Goal: Obtain resource: Download file/media

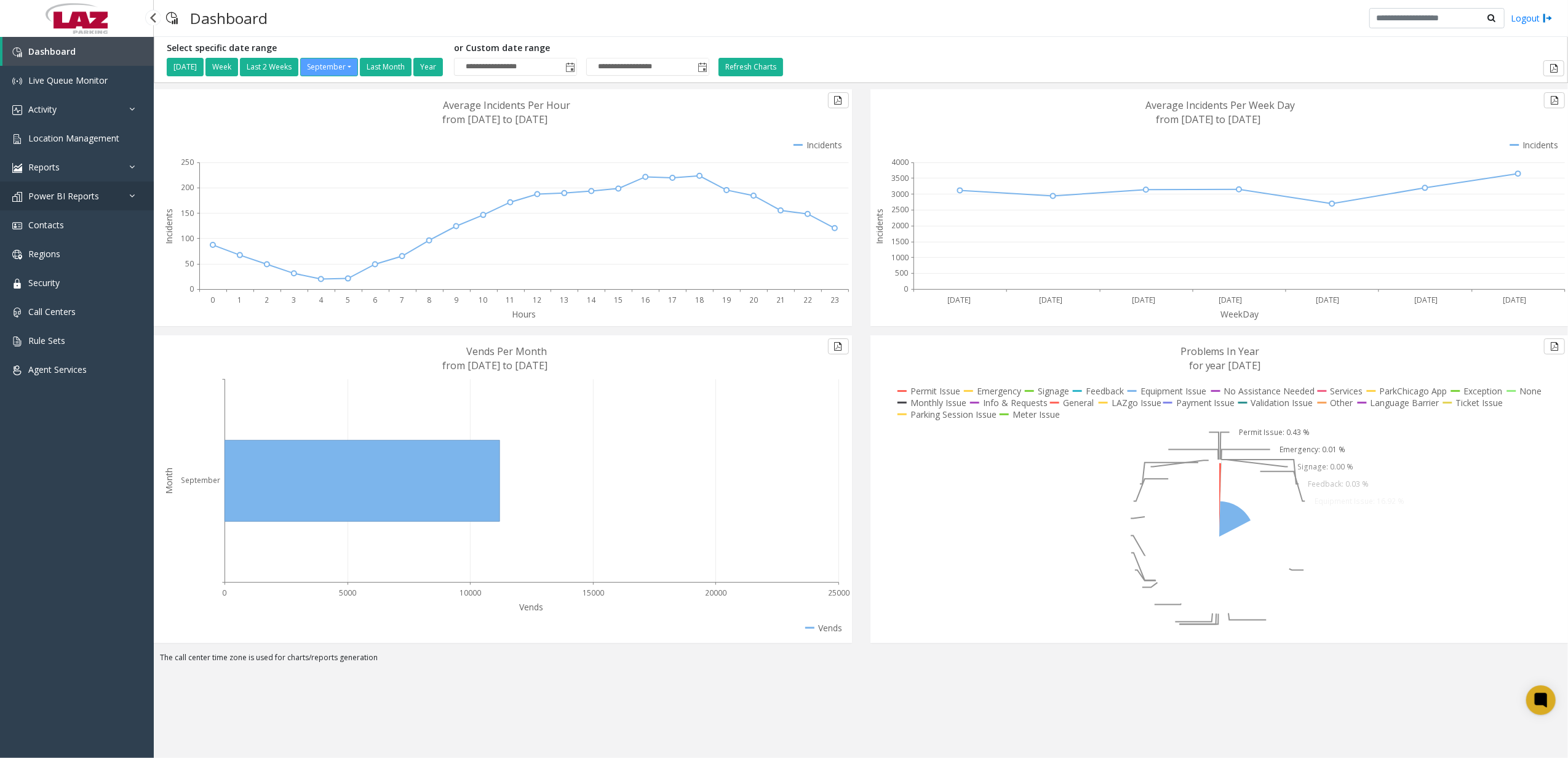
click at [113, 197] on link "Power BI Reports" at bounding box center [77, 195] width 154 height 29
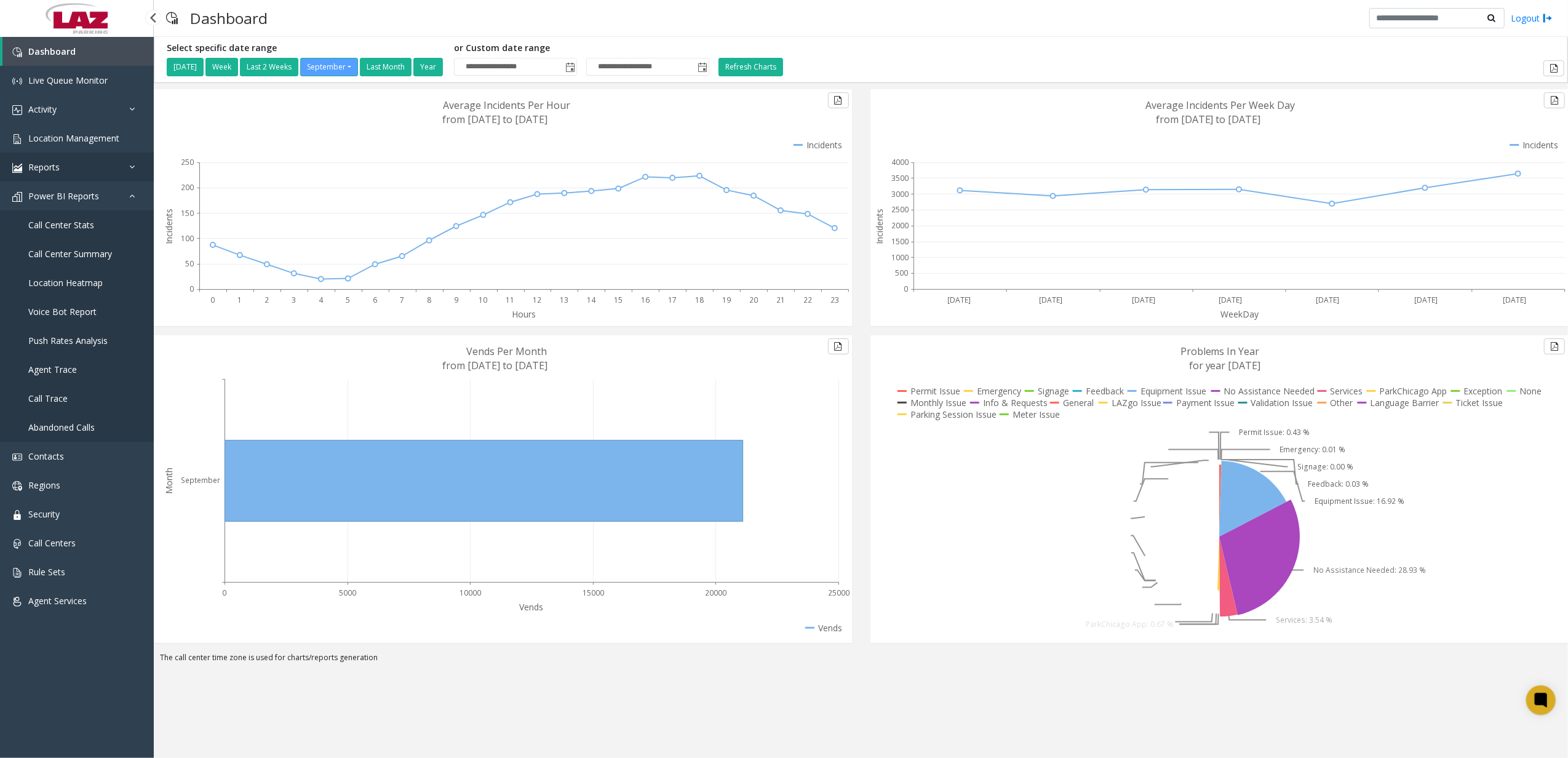
click at [111, 158] on link "Reports" at bounding box center [77, 167] width 154 height 29
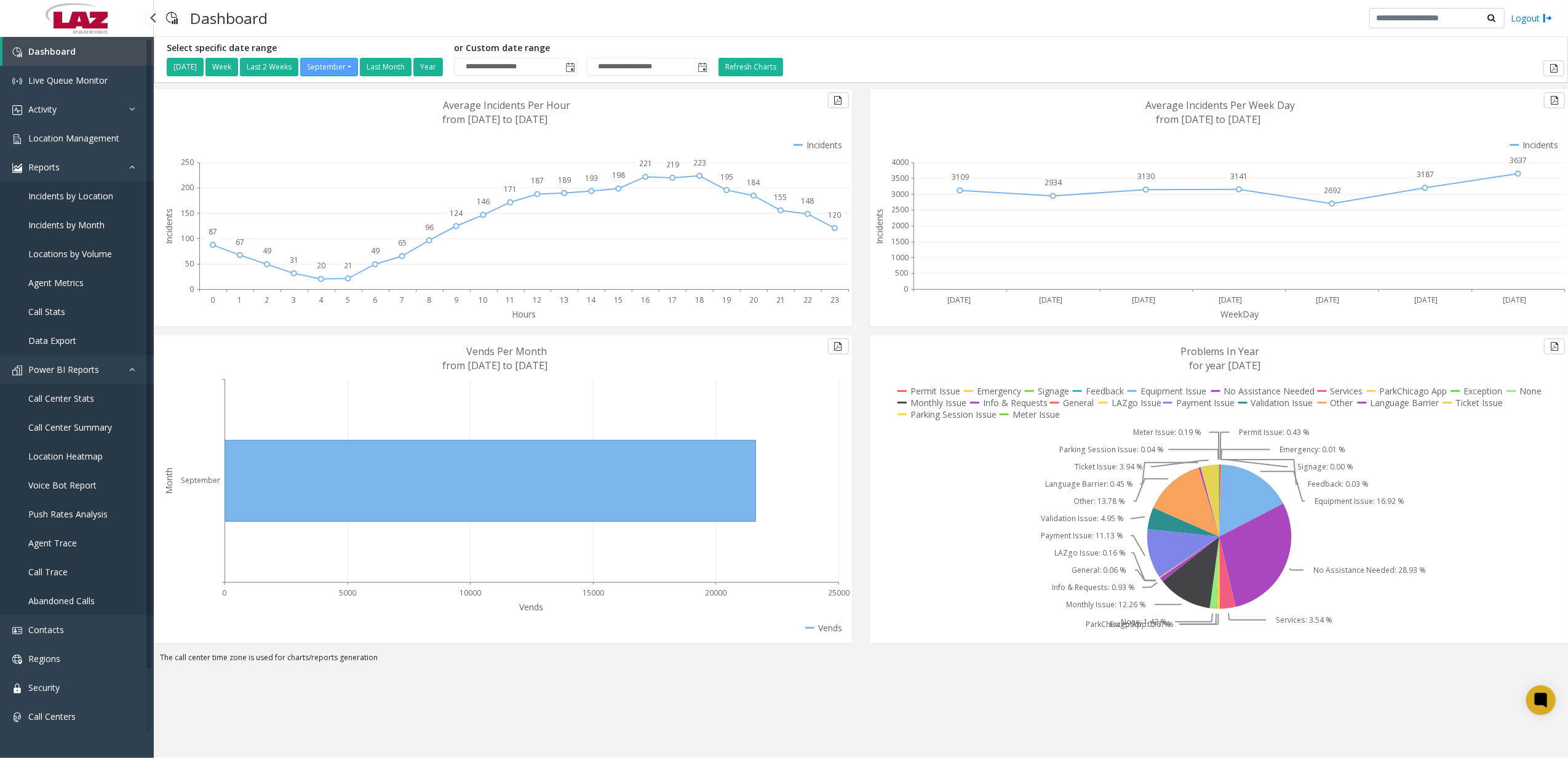
click at [76, 334] on link "Data Export" at bounding box center [77, 341] width 154 height 29
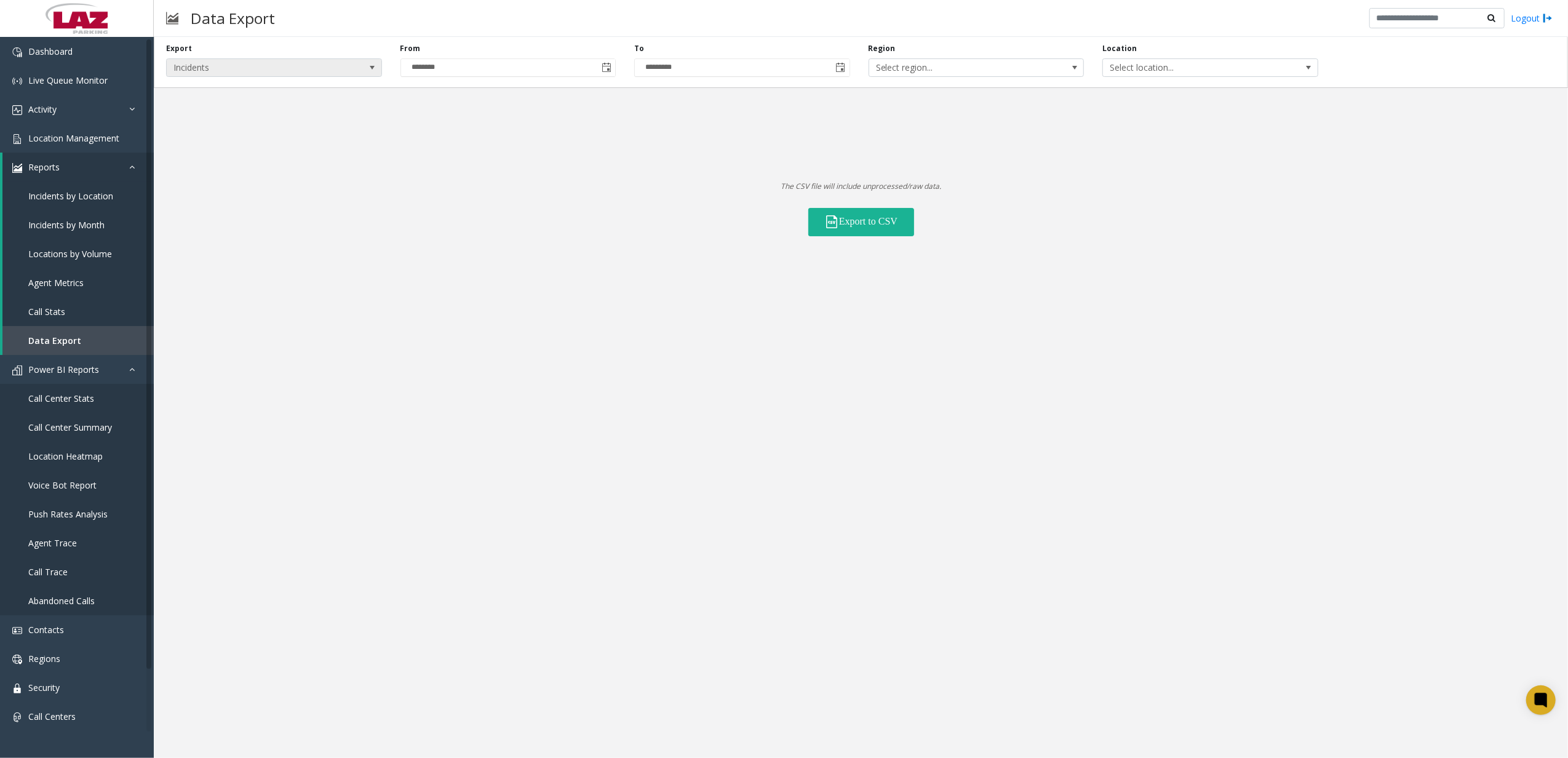
click at [357, 70] on span "Incidents" at bounding box center [274, 68] width 216 height 19
click at [235, 110] on li "Locations" at bounding box center [274, 104] width 212 height 17
click at [1073, 61] on span "All Statuses" at bounding box center [1072, 68] width 172 height 17
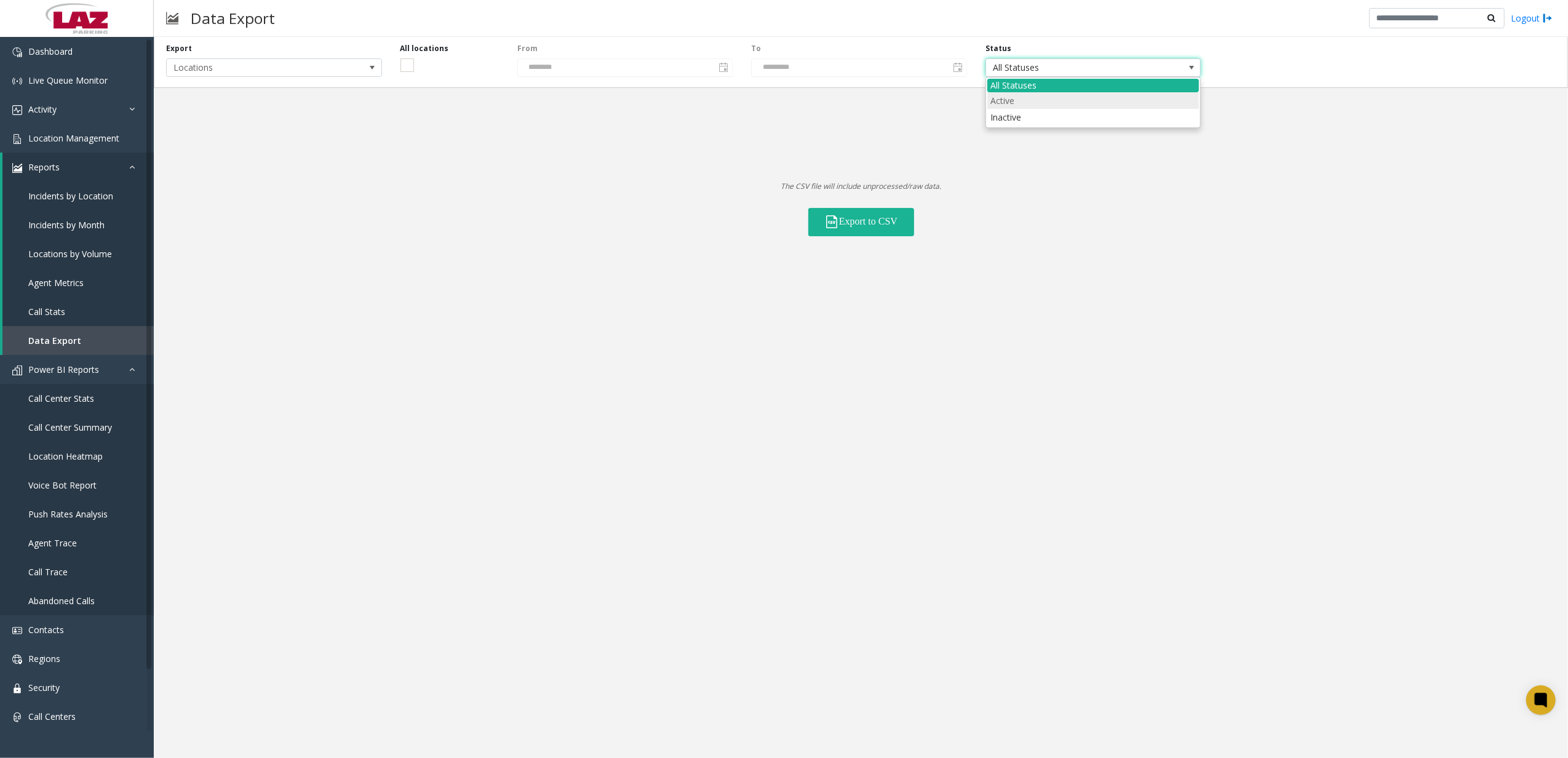
click at [1024, 105] on li "Active" at bounding box center [1093, 100] width 212 height 17
click at [892, 212] on button "Export to CSV" at bounding box center [861, 222] width 106 height 29
click at [301, 76] on span "Locations" at bounding box center [274, 68] width 216 height 19
click at [80, 207] on link "Incidents by Location" at bounding box center [78, 195] width 151 height 29
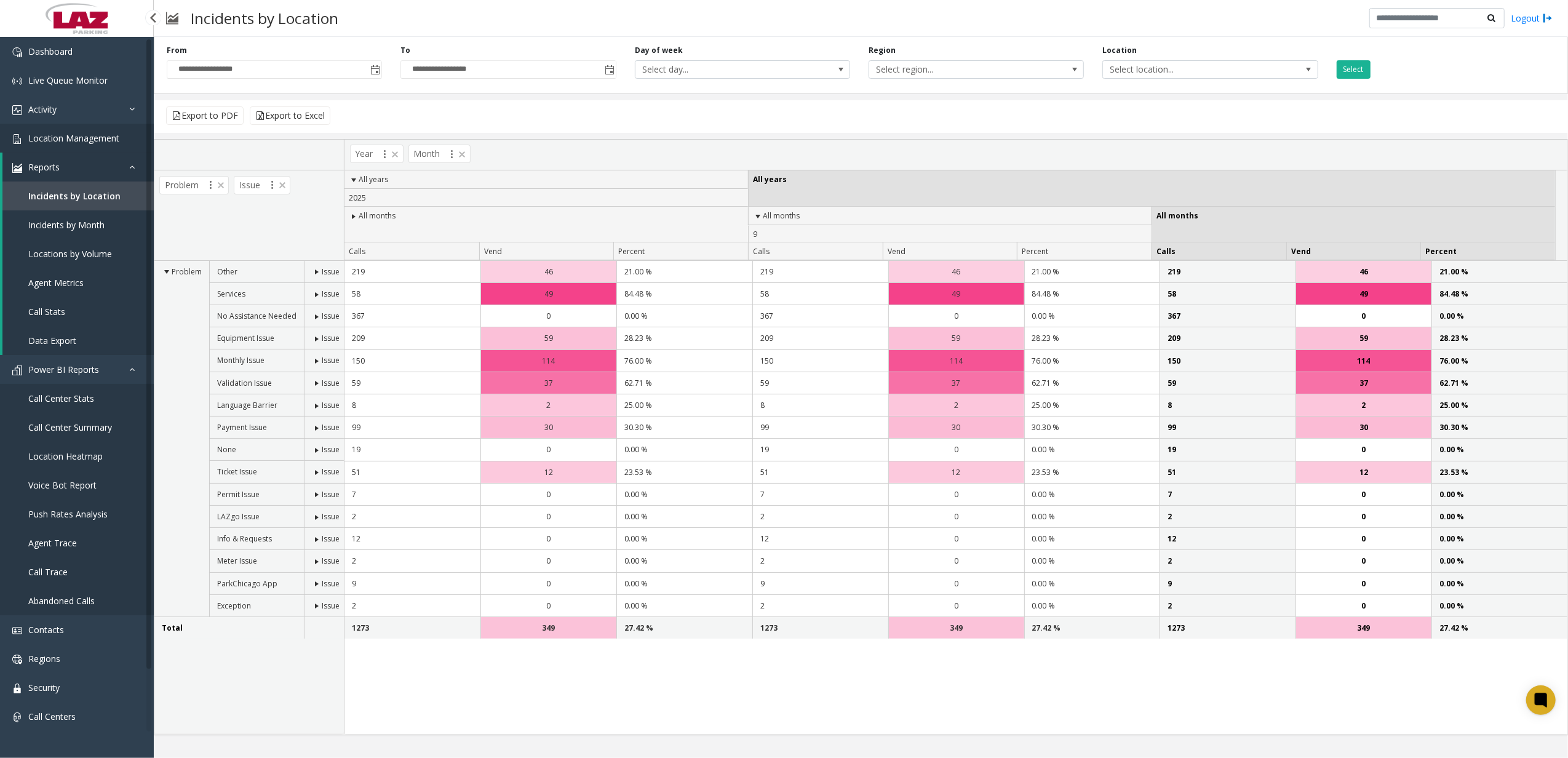
click at [86, 138] on span "Location Management" at bounding box center [74, 138] width 91 height 12
